Goal: Information Seeking & Learning: Learn about a topic

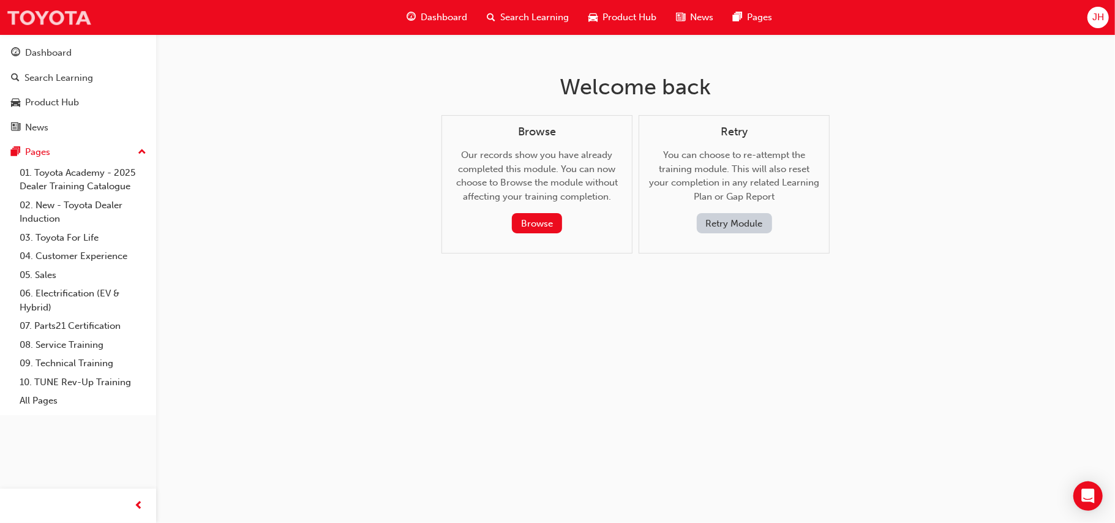
click at [67, 22] on img at bounding box center [49, 18] width 86 height 28
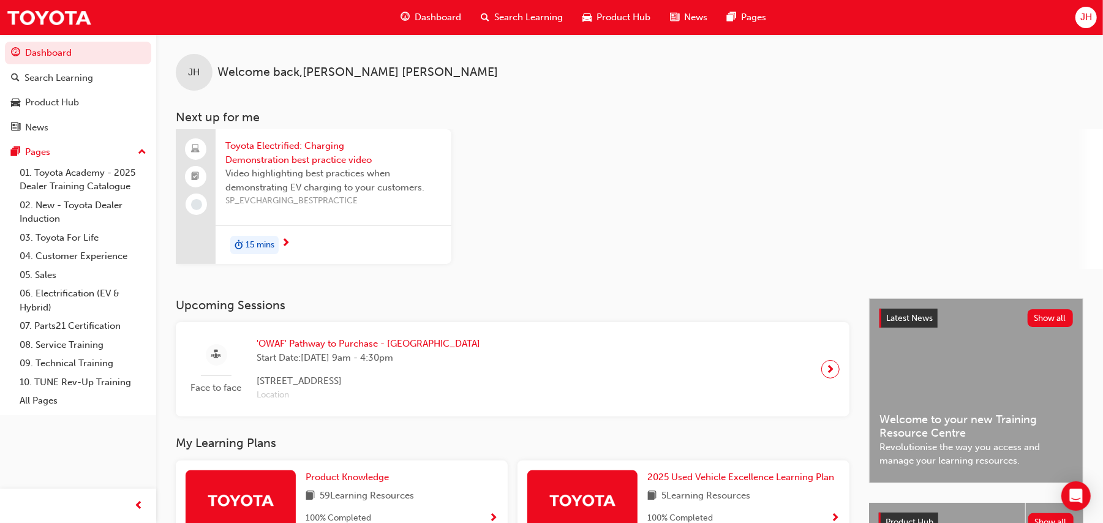
click at [520, 136] on div "Toyota Electrified: Charging Demonstration best practice video Video highlighti…" at bounding box center [639, 199] width 927 height 140
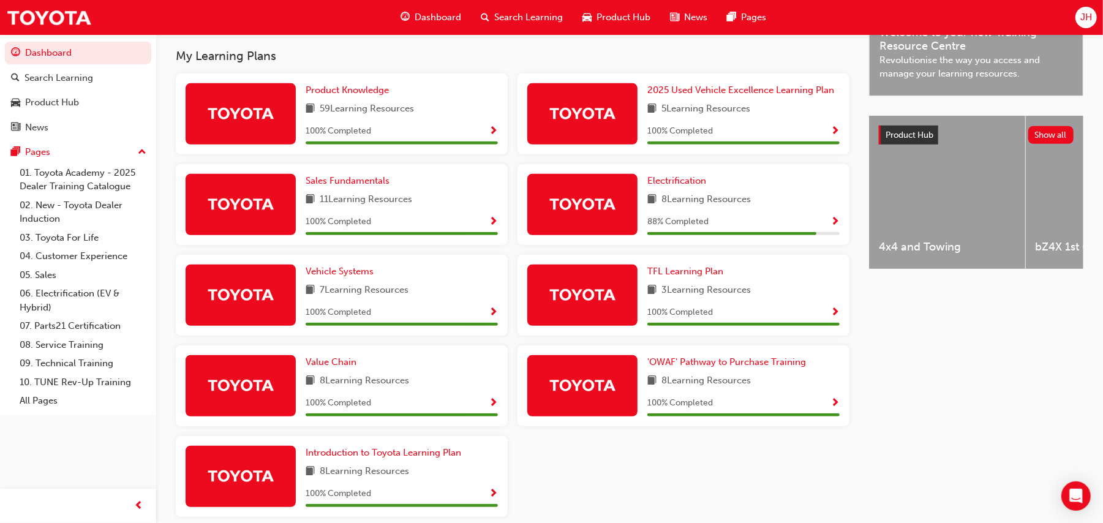
scroll to position [358, 0]
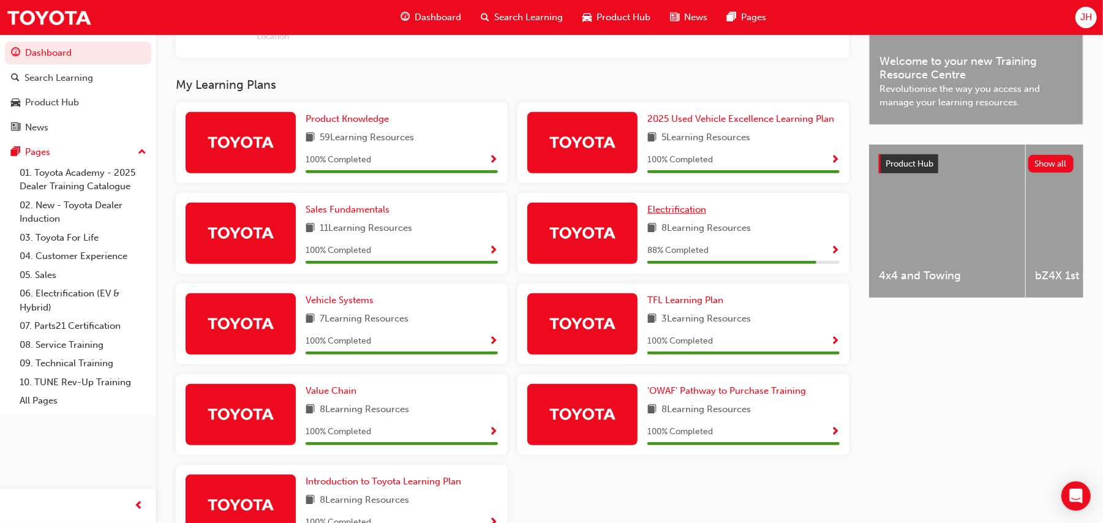
click at [693, 208] on span "Electrification" at bounding box center [676, 209] width 59 height 11
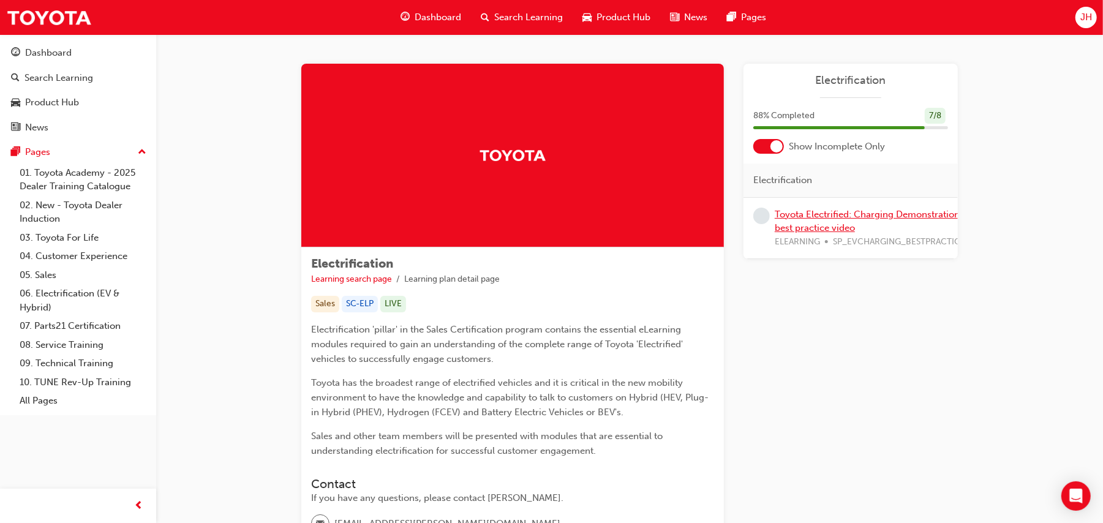
click at [816, 222] on link "Toyota Electrified: Charging Demonstration best practice video" at bounding box center [866, 221] width 185 height 25
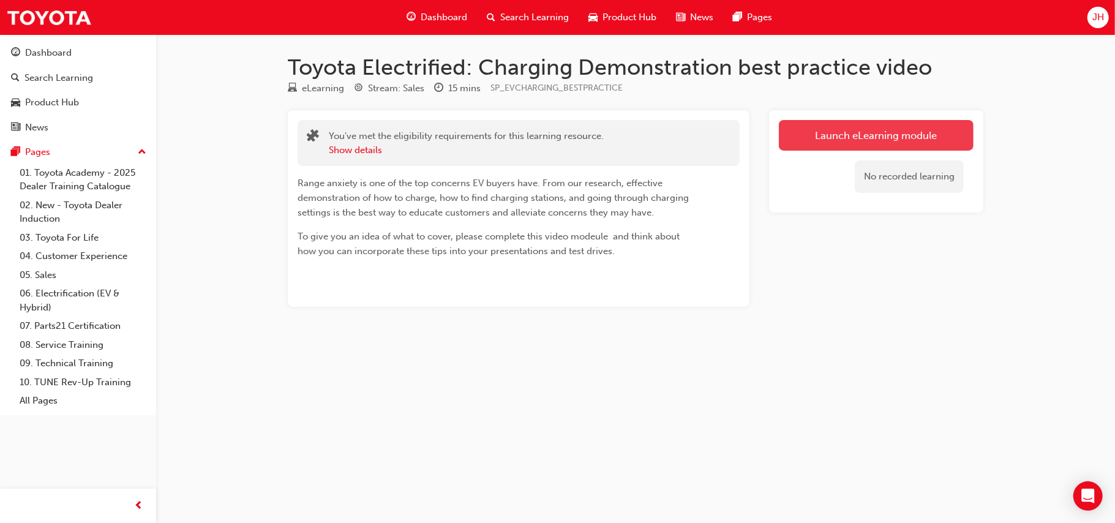
click at [868, 126] on link "Launch eLearning module" at bounding box center [876, 135] width 195 height 31
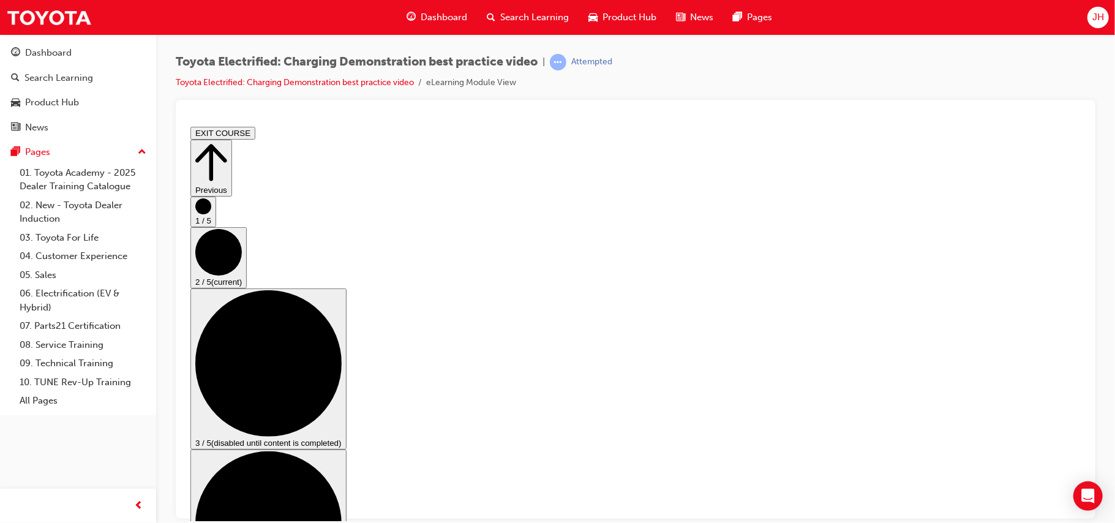
drag, startPoint x: 784, startPoint y: 410, endPoint x: 787, endPoint y: 421, distance: 12.0
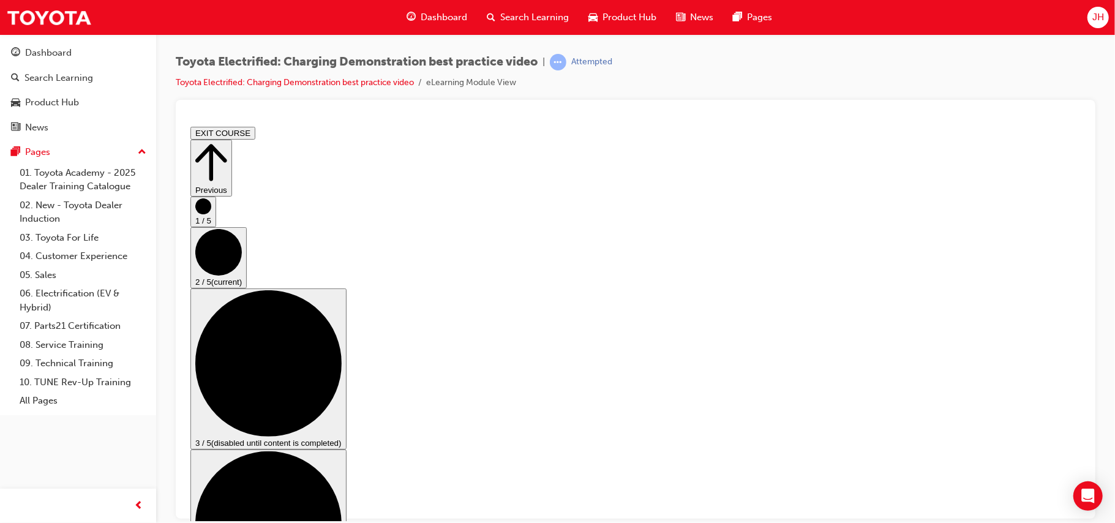
scroll to position [100, 0]
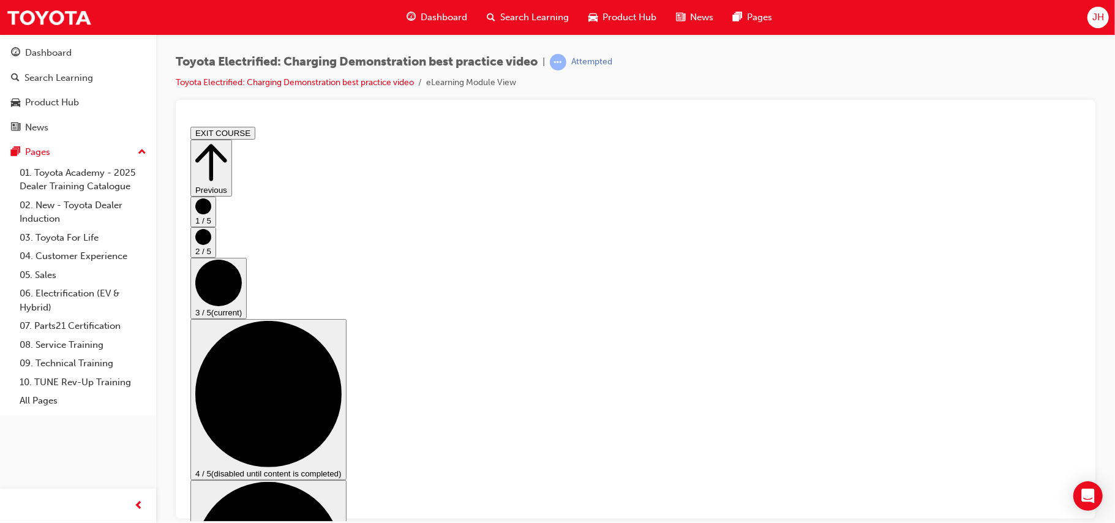
scroll to position [163, 0]
checkbox input "true"
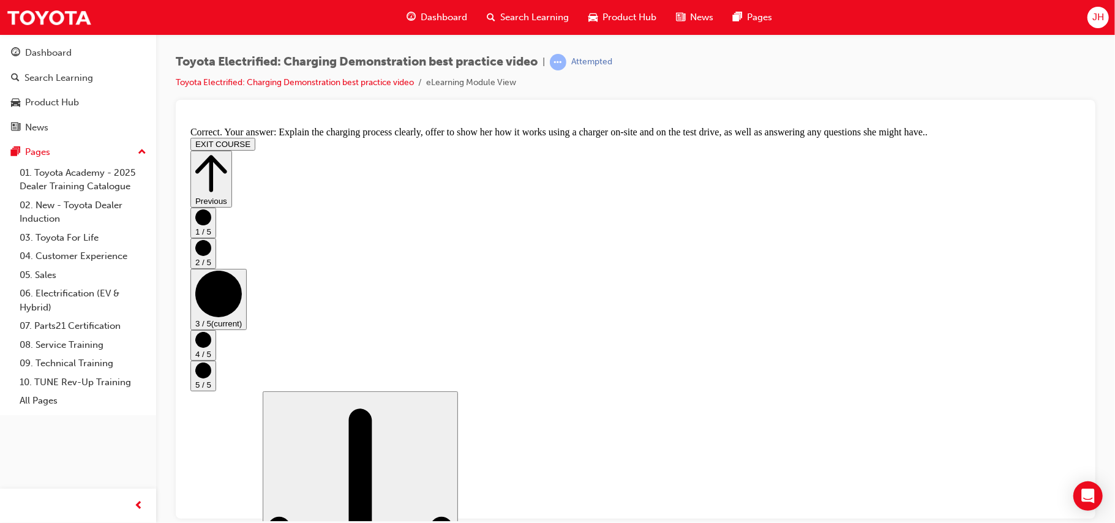
scroll to position [268, 0]
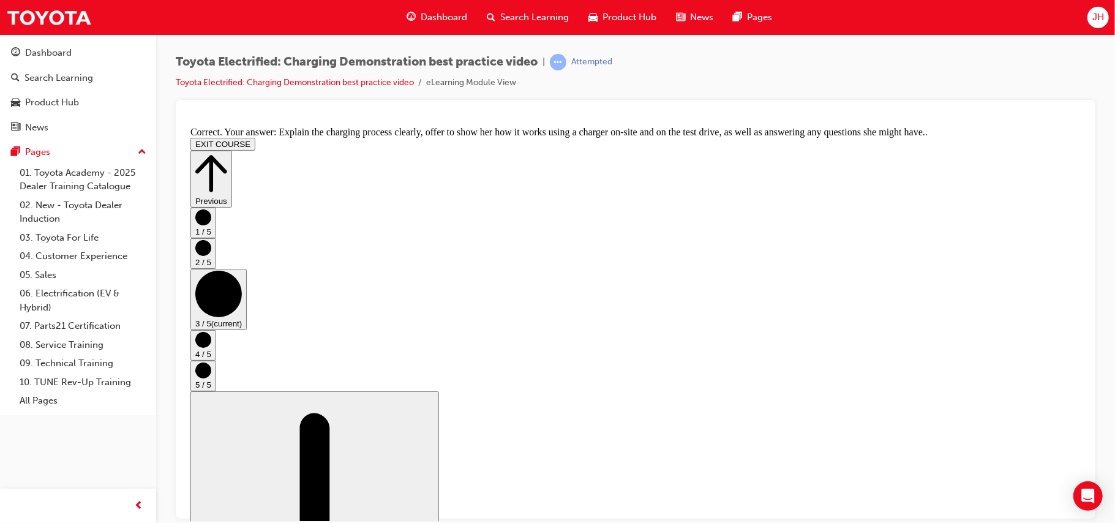
click at [211, 337] on circle "Step controls" at bounding box center [203, 339] width 16 height 16
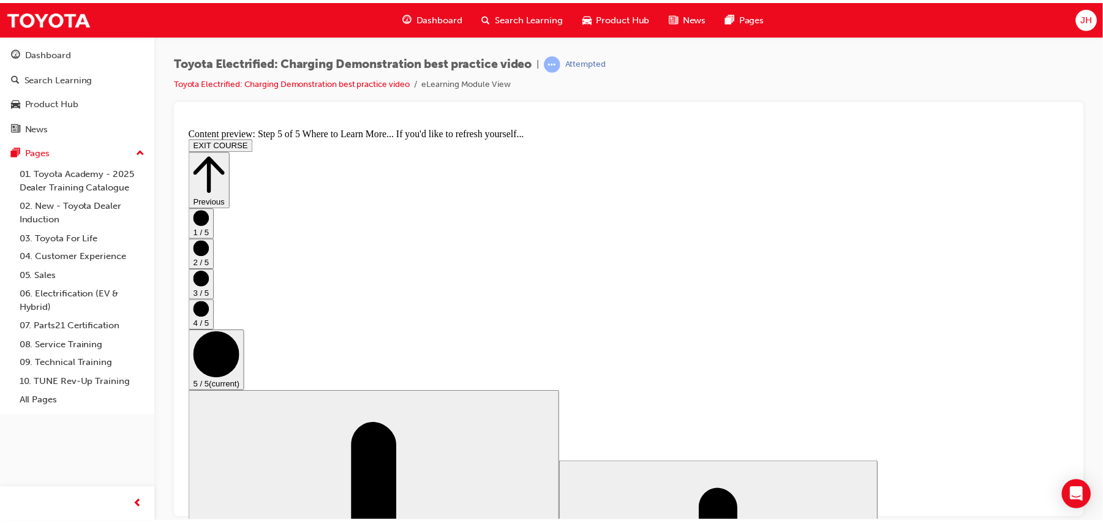
scroll to position [163, 0]
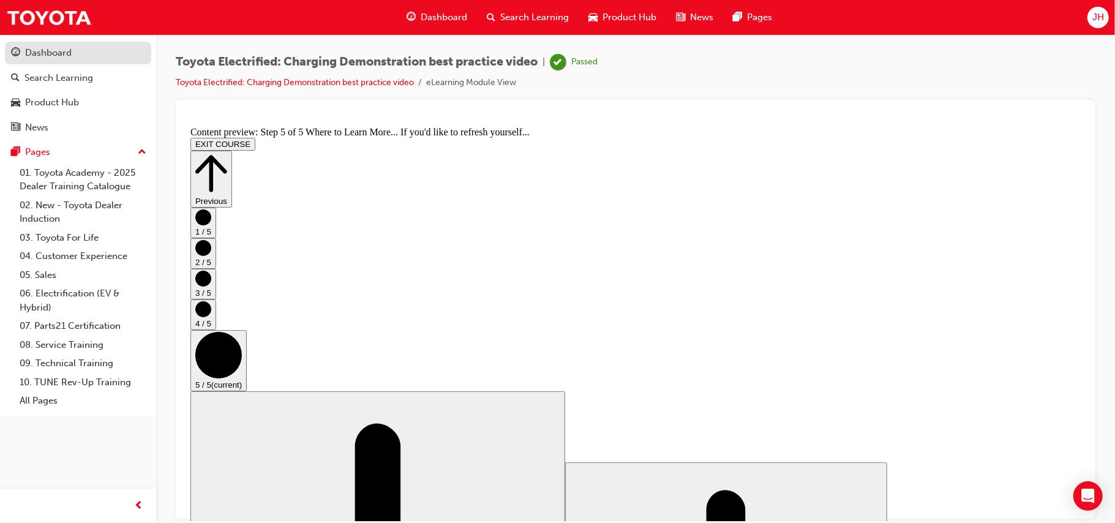
click at [47, 49] on div "Dashboard" at bounding box center [48, 53] width 47 height 14
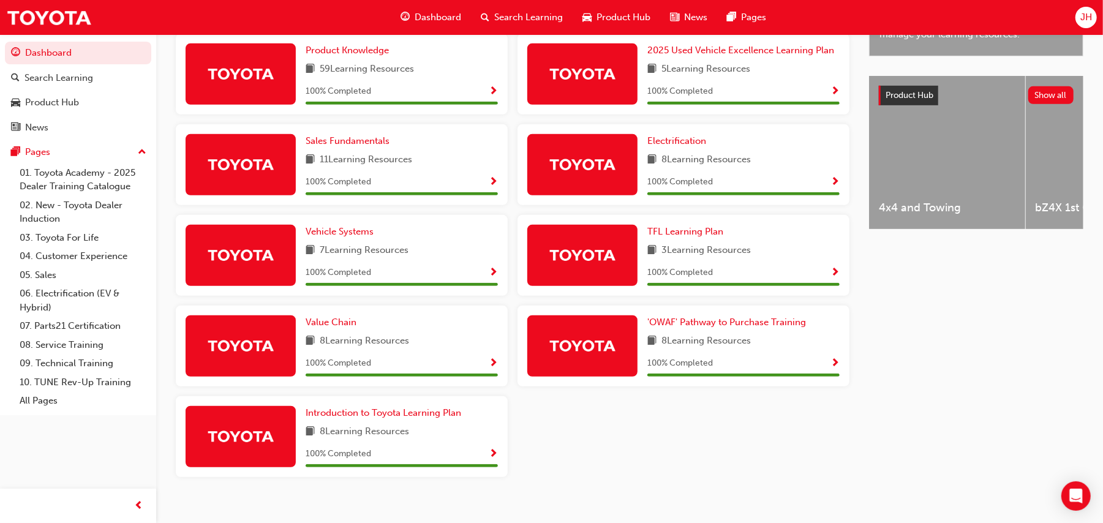
scroll to position [389, 0]
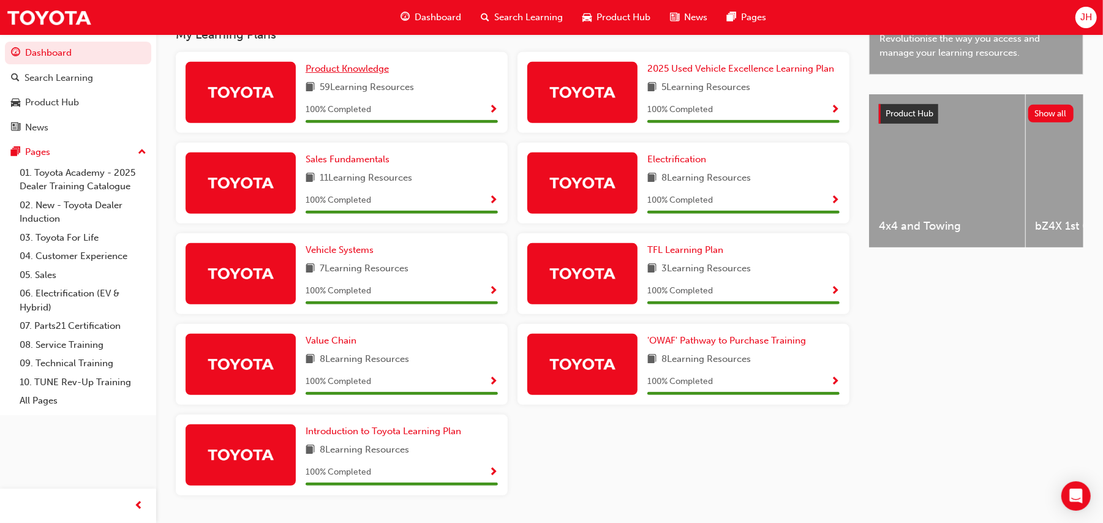
click at [334, 65] on span "Product Knowledge" at bounding box center [347, 68] width 83 height 11
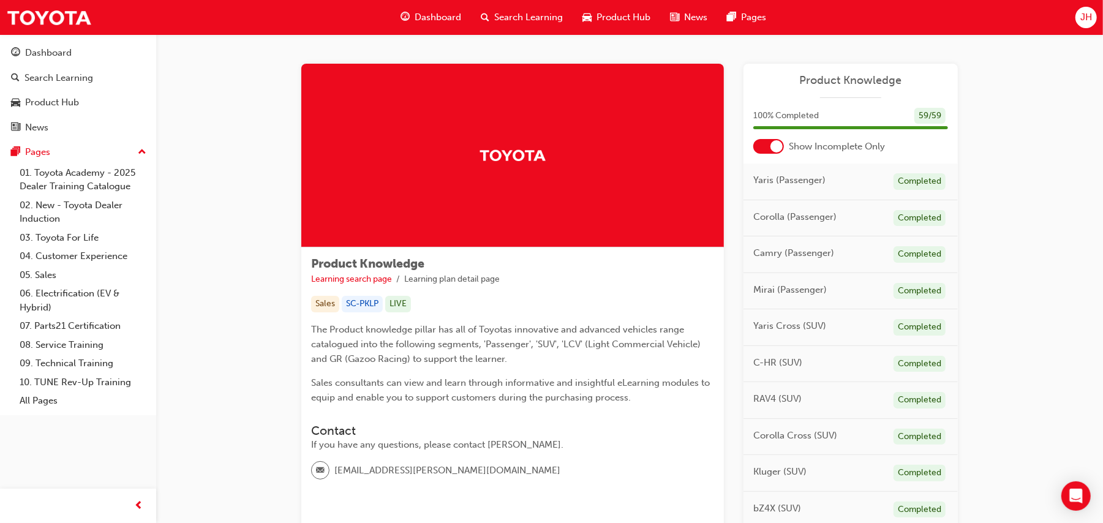
click at [775, 142] on div at bounding box center [776, 146] width 12 height 12
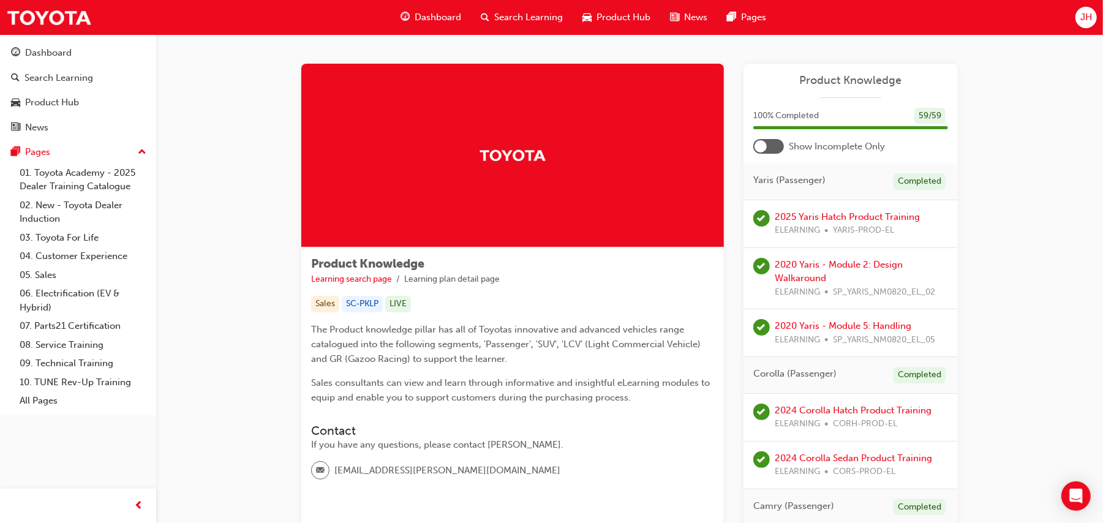
drag, startPoint x: 474, startPoint y: 157, endPoint x: 606, endPoint y: 167, distance: 132.0
click at [606, 167] on div at bounding box center [512, 156] width 422 height 184
drag, startPoint x: 549, startPoint y: 169, endPoint x: 463, endPoint y: 155, distance: 86.9
click at [449, 158] on div at bounding box center [512, 156] width 422 height 184
drag, startPoint x: 463, startPoint y: 155, endPoint x: 517, endPoint y: 154, distance: 54.5
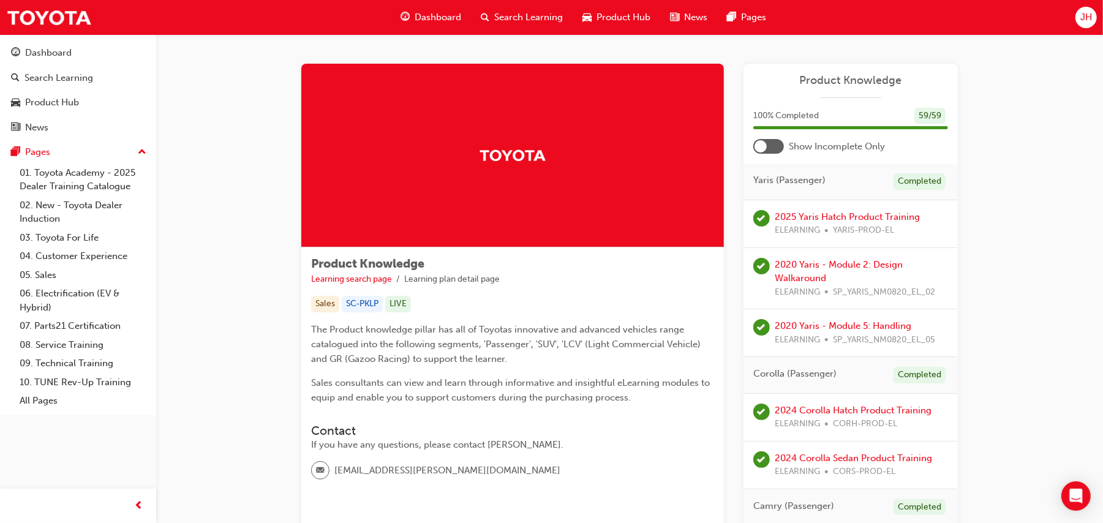
click at [469, 154] on div at bounding box center [512, 156] width 422 height 184
click at [534, 154] on img at bounding box center [512, 154] width 67 height 21
click at [534, 155] on img at bounding box center [512, 154] width 67 height 21
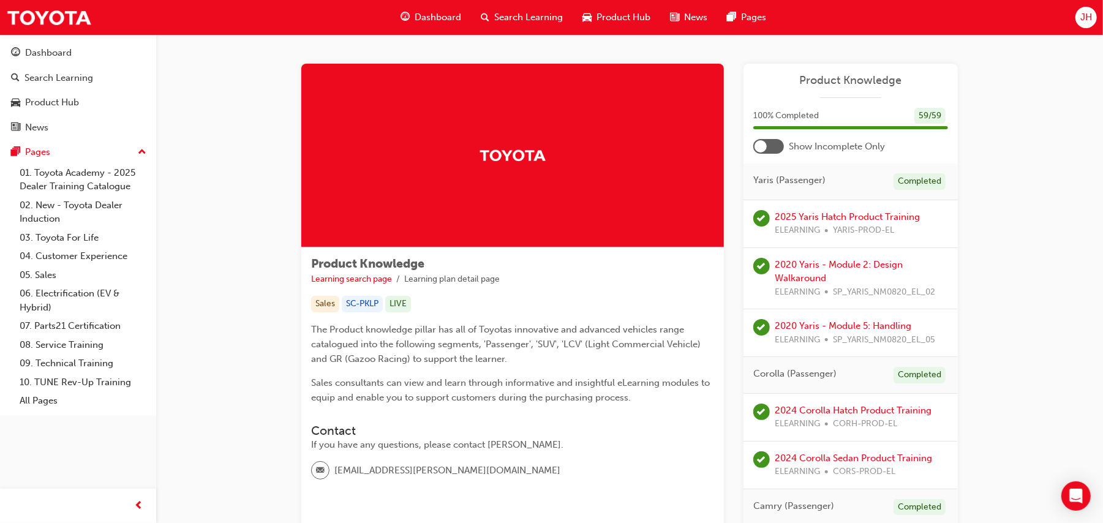
click at [534, 155] on img at bounding box center [512, 154] width 67 height 21
drag, startPoint x: 462, startPoint y: 159, endPoint x: 554, endPoint y: 155, distance: 92.5
click at [554, 155] on div at bounding box center [512, 156] width 422 height 184
drag, startPoint x: 506, startPoint y: 150, endPoint x: 593, endPoint y: 149, distance: 87.6
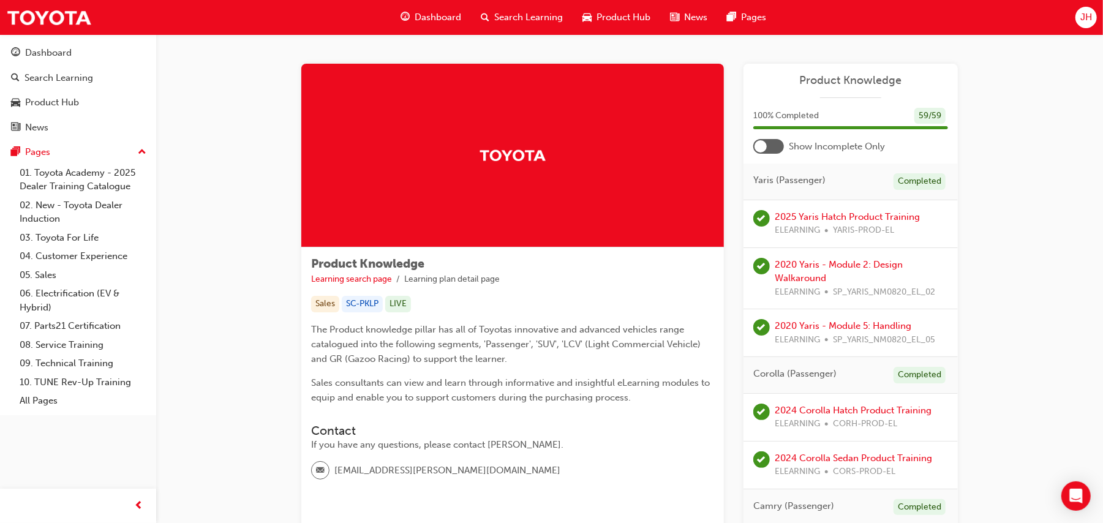
click at [593, 149] on div at bounding box center [512, 156] width 422 height 184
click at [589, 153] on div at bounding box center [512, 156] width 422 height 184
drag, startPoint x: 478, startPoint y: 160, endPoint x: 544, endPoint y: 157, distance: 66.2
click at [538, 156] on div at bounding box center [512, 156] width 422 height 184
click at [561, 154] on div at bounding box center [512, 156] width 422 height 184
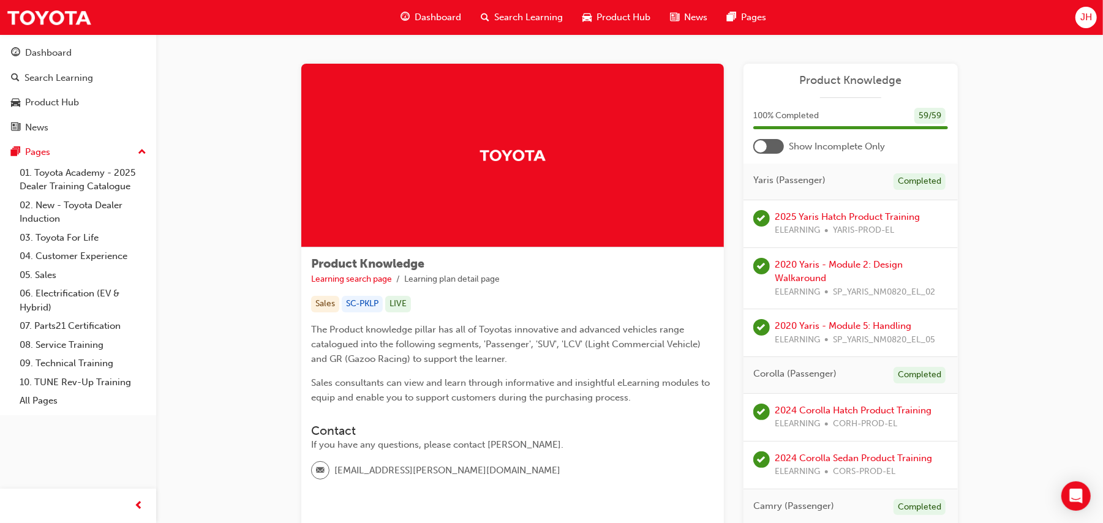
drag, startPoint x: 558, startPoint y: 157, endPoint x: 462, endPoint y: 170, distance: 97.6
click at [462, 170] on div at bounding box center [512, 156] width 422 height 184
click at [462, 171] on div at bounding box center [512, 156] width 422 height 184
drag, startPoint x: 469, startPoint y: 165, endPoint x: 568, endPoint y: 165, distance: 99.2
click at [553, 162] on div at bounding box center [512, 156] width 422 height 184
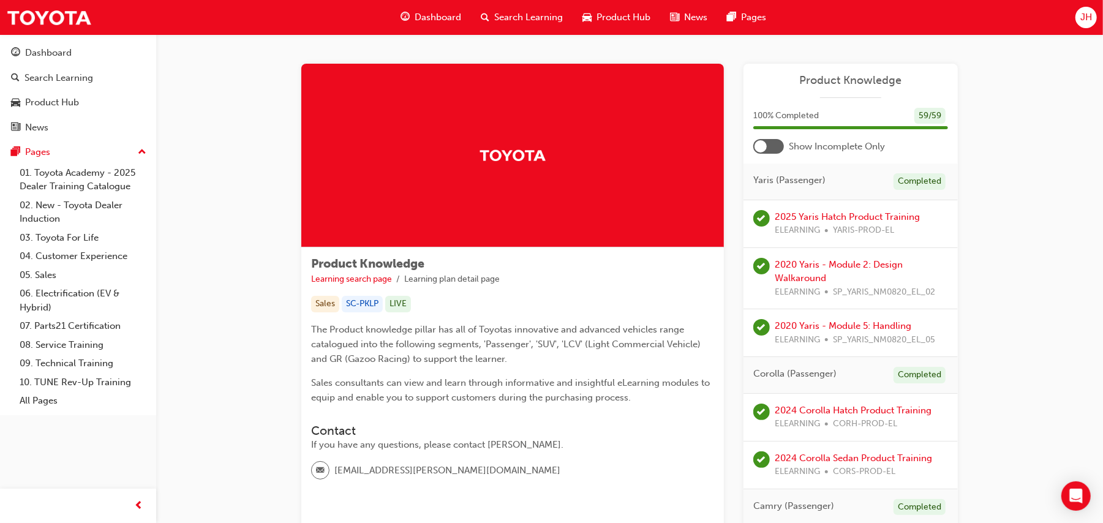
click at [571, 163] on div at bounding box center [512, 156] width 422 height 184
click at [569, 159] on div at bounding box center [512, 156] width 422 height 184
